Goal: Information Seeking & Learning: Learn about a topic

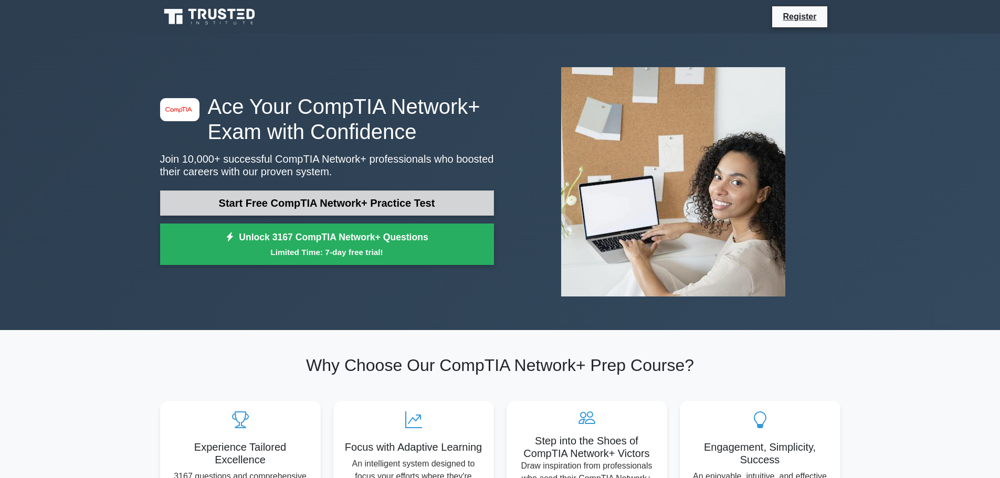
click at [341, 206] on link "Start Free CompTIA Network+ Practice Test" at bounding box center [327, 203] width 334 height 25
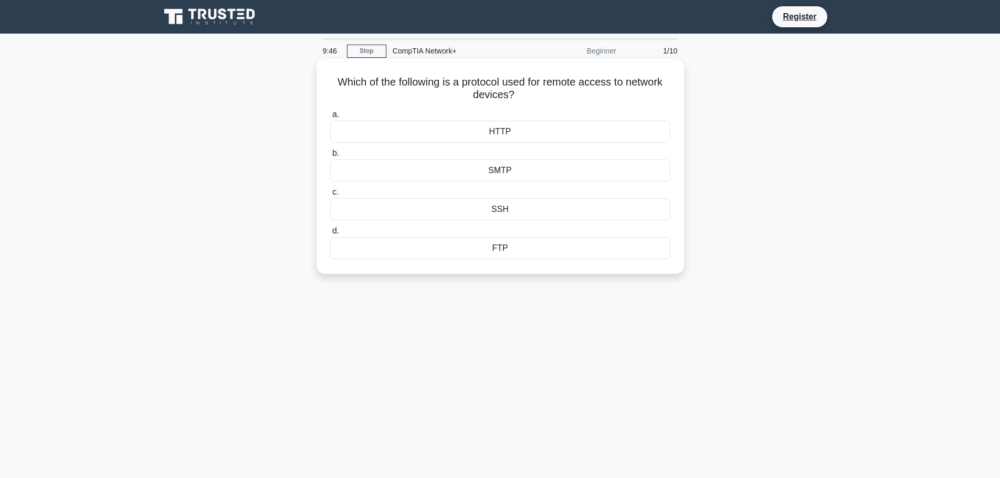
click at [497, 246] on div "FTP" at bounding box center [500, 248] width 340 height 22
click at [330, 235] on input "d. FTP" at bounding box center [330, 231] width 0 height 7
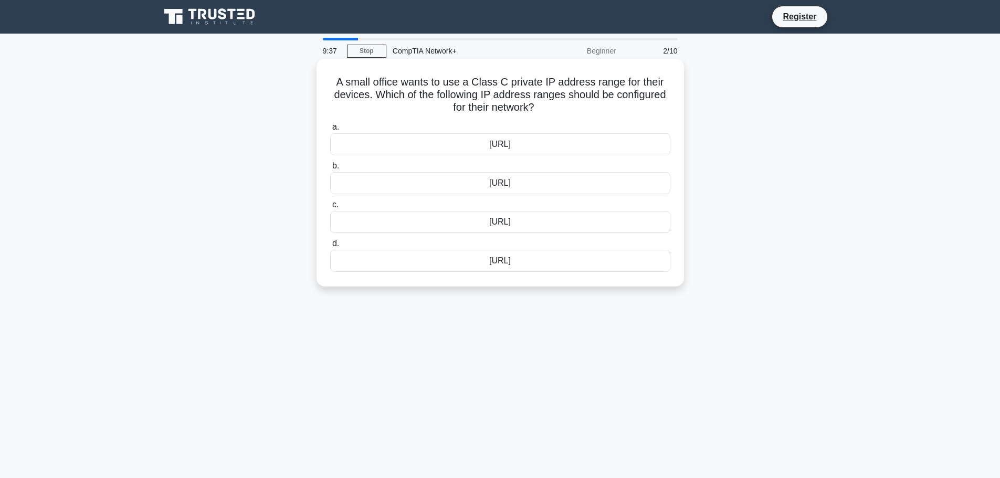
click at [515, 146] on div "[URL]" at bounding box center [500, 144] width 340 height 22
click at [330, 131] on input "a. [URL]" at bounding box center [330, 127] width 0 height 7
